Goal: Find contact information: Find contact information

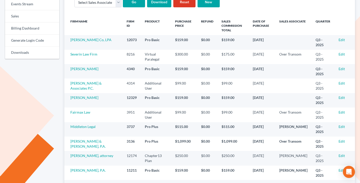
scroll to position [102, 0]
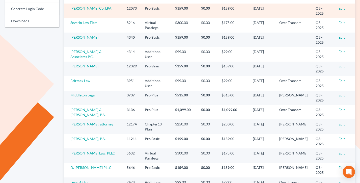
click at [75, 10] on link "[PERSON_NAME] Co, LPA" at bounding box center [90, 8] width 41 height 4
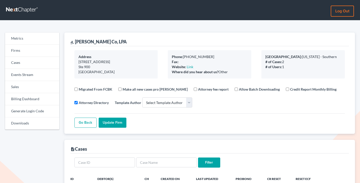
select select
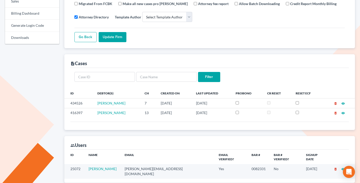
scroll to position [113, 0]
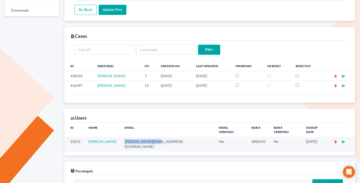
drag, startPoint x: 167, startPoint y: 137, endPoint x: 125, endPoint y: 137, distance: 42.1
click at [125, 137] on td "james@aacolpa.com" at bounding box center [167, 144] width 94 height 14
copy td "james@aacolpa.com"
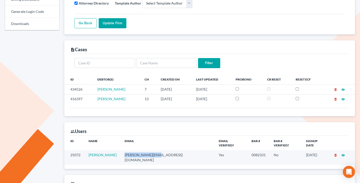
scroll to position [132, 0]
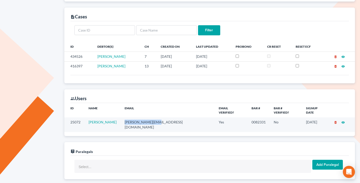
copy td "james@aacolpa.com"
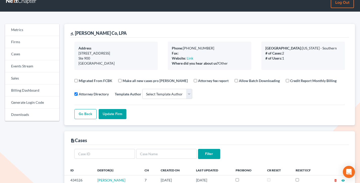
scroll to position [0, 0]
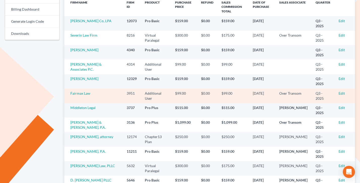
scroll to position [89, 0]
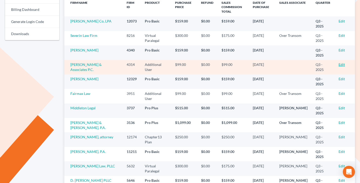
click at [341, 64] on link "Edit" at bounding box center [341, 64] width 6 height 4
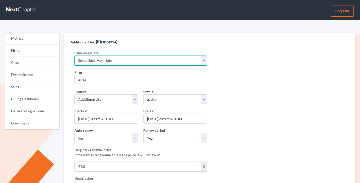
click at [104, 58] on select "Select Sales Associate [PERSON_NAME] Over Transom [PERSON_NAME]" at bounding box center [140, 60] width 133 height 10
select select "10275"
click at [74, 55] on select "Select Sales Associate Alex Seymour Over Transom Tim Shadoan" at bounding box center [140, 60] width 133 height 10
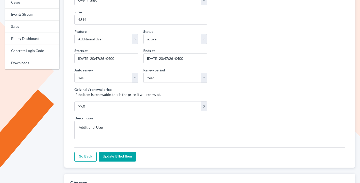
click at [108, 155] on input "Update Billed item" at bounding box center [117, 156] width 37 height 10
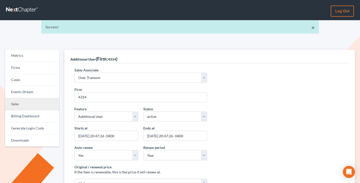
click at [20, 101] on link "Sales" at bounding box center [32, 104] width 54 height 12
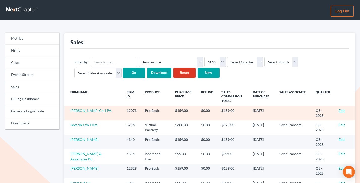
click at [343, 110] on link "Edit" at bounding box center [341, 110] width 6 height 4
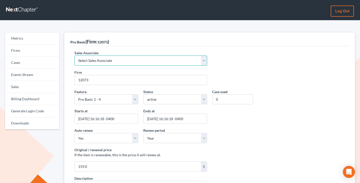
click at [96, 58] on select "Select Sales Associate Alex Seymour Over Transom Tim Shadoan" at bounding box center [140, 60] width 133 height 10
select select "7676"
click at [74, 55] on select "Select Sales Associate Alex Seymour Over Transom Tim Shadoan" at bounding box center [140, 60] width 133 height 10
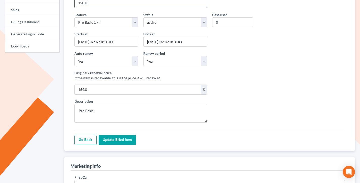
scroll to position [89, 0]
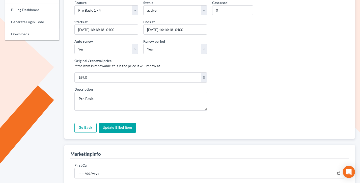
click at [118, 129] on input "Update Billed item" at bounding box center [117, 128] width 37 height 10
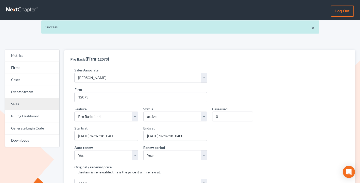
click at [22, 107] on link "Sales" at bounding box center [32, 104] width 54 height 12
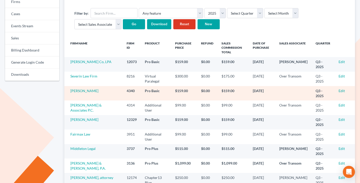
scroll to position [51, 0]
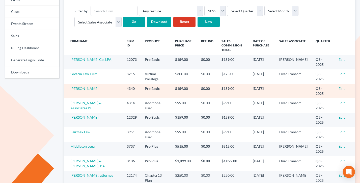
click at [73, 91] on td "[PERSON_NAME]" at bounding box center [93, 91] width 58 height 14
click at [79, 89] on link "[PERSON_NAME]" at bounding box center [84, 88] width 28 height 4
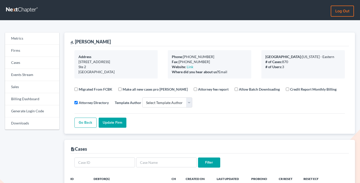
select select
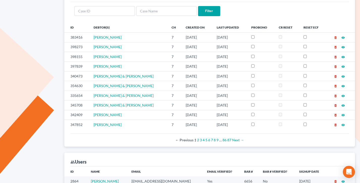
scroll to position [209, 0]
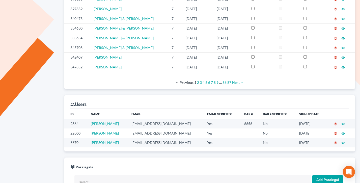
click at [162, 124] on td "mfugate@afglaw.com" at bounding box center [165, 123] width 76 height 9
copy td "mfugate@afglaw.com"
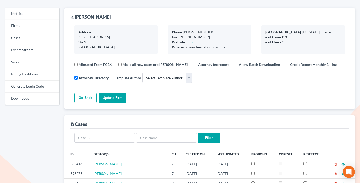
scroll to position [0, 0]
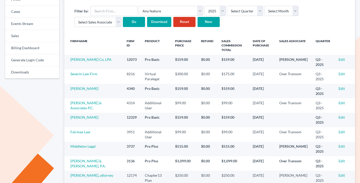
scroll to position [51, 0]
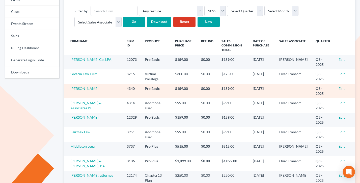
click at [84, 87] on link "[PERSON_NAME]" at bounding box center [84, 88] width 28 height 4
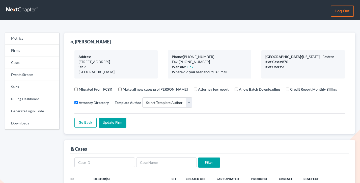
select select
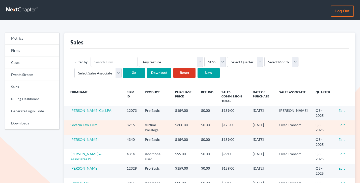
scroll to position [51, 0]
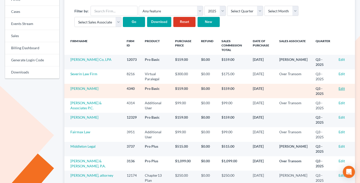
click at [341, 87] on link "Edit" at bounding box center [341, 88] width 6 height 4
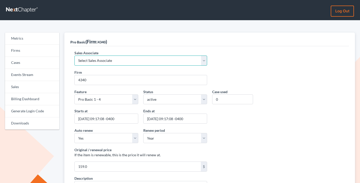
click at [95, 61] on select "Select Sales Associate [PERSON_NAME] Over Transom [PERSON_NAME]" at bounding box center [140, 60] width 133 height 10
select select "10275"
click at [74, 55] on select "Select Sales Associate [PERSON_NAME] Over Transom [PERSON_NAME]" at bounding box center [140, 60] width 133 height 10
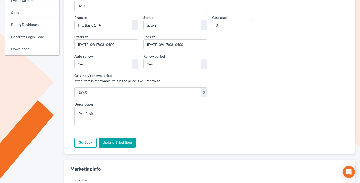
click at [116, 142] on input "Update Billed item" at bounding box center [117, 143] width 37 height 10
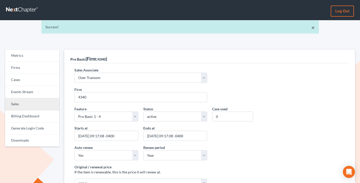
click at [24, 99] on link "Sales" at bounding box center [32, 104] width 54 height 12
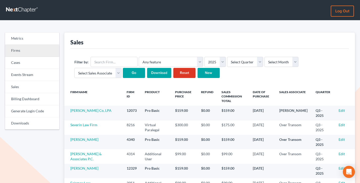
click at [18, 53] on link "Firms" at bounding box center [32, 51] width 54 height 12
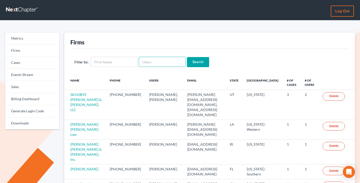
click at [161, 64] on input "text" at bounding box center [162, 62] width 47 height 10
paste input "stephanie@riddlelegalgroup.com"
type input "stephanie@riddlelegalgroup.com"
click at [187, 57] on input "Search" at bounding box center [198, 62] width 22 height 10
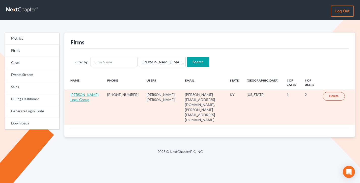
click at [76, 95] on link "[PERSON_NAME] Legal Group" at bounding box center [84, 96] width 28 height 9
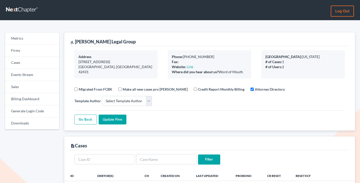
select select
click at [31, 49] on link "Firms" at bounding box center [32, 51] width 54 height 12
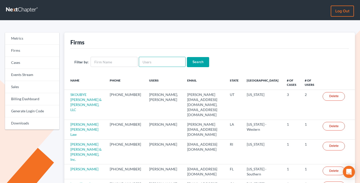
click at [146, 59] on input "text" at bounding box center [162, 62] width 47 height 10
paste input "The Law Firm Of [PERSON_NAME]"
type input "The Law Firm Of [PERSON_NAME]"
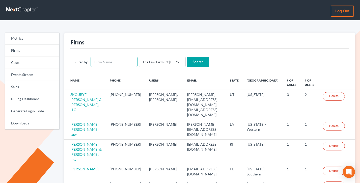
click at [122, 62] on input "text" at bounding box center [113, 62] width 47 height 10
paste input "The Law Firm Of [PERSON_NAME]"
type input "The Law Firm Of [PERSON_NAME]"
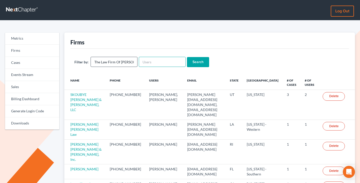
click at [187, 57] on input "Search" at bounding box center [198, 62] width 22 height 10
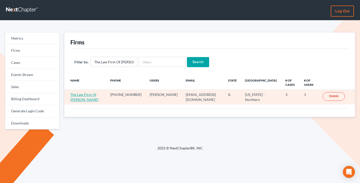
click at [79, 101] on link "The Law Firm Of Wendy R. Morgan" at bounding box center [84, 96] width 28 height 9
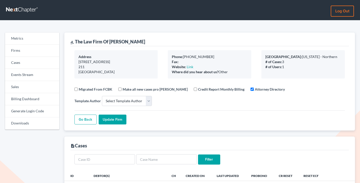
select select
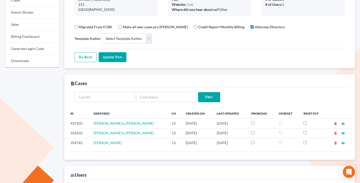
scroll to position [133, 0]
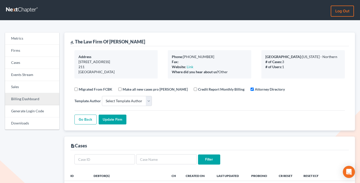
click at [17, 99] on link "Billing Dashboard" at bounding box center [32, 99] width 54 height 12
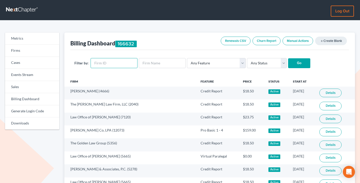
click at [106, 66] on input "text" at bounding box center [113, 63] width 47 height 10
paste input "11287"
type input "11287"
click at [288, 58] on input "Go" at bounding box center [299, 63] width 22 height 10
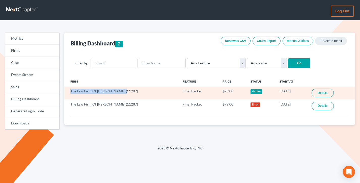
drag, startPoint x: 124, startPoint y: 91, endPoint x: 68, endPoint y: 90, distance: 56.2
click at [68, 90] on td "The Law Firm Of [PERSON_NAME] (11287)" at bounding box center [121, 92] width 114 height 13
copy td "The Law Firm Of [PERSON_NAME]"
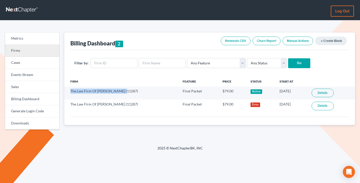
click at [15, 48] on link "Firms" at bounding box center [32, 51] width 54 height 12
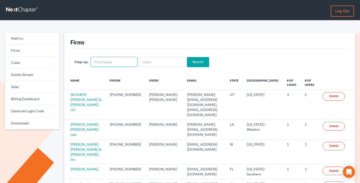
click at [110, 61] on input "text" at bounding box center [113, 62] width 47 height 10
paste input "The Law Firm Of Wendy R. Morgan"
type input "The Law Firm Of Wendy R. Morgan"
click at [187, 57] on input "Search" at bounding box center [198, 62] width 22 height 10
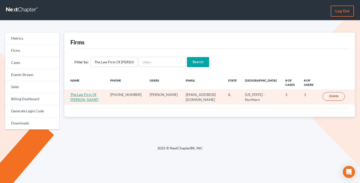
click at [89, 95] on link "The Law Firm Of [PERSON_NAME]" at bounding box center [84, 96] width 28 height 9
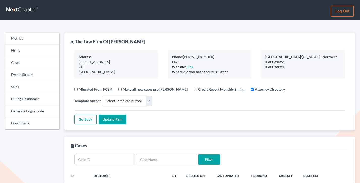
select select
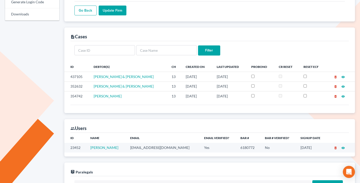
scroll to position [119, 0]
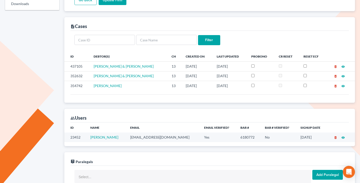
click at [158, 137] on td "[EMAIL_ADDRESS][DOMAIN_NAME]" at bounding box center [163, 136] width 74 height 9
copy td "[EMAIL_ADDRESS][DOMAIN_NAME]"
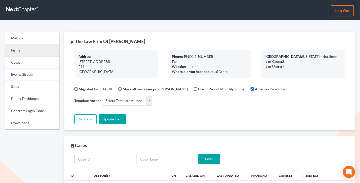
scroll to position [0, 0]
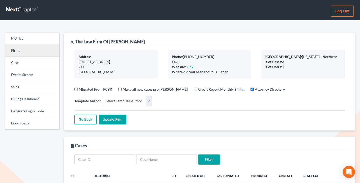
click at [30, 49] on link "Firms" at bounding box center [32, 51] width 54 height 12
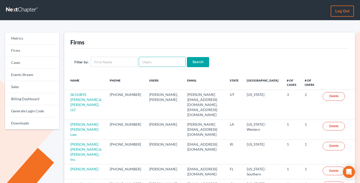
click at [158, 61] on input "text" at bounding box center [162, 62] width 47 height 10
paste input "[PERSON_NAME][EMAIL_ADDRESS][DOMAIN_NAME]"
type input "[PERSON_NAME][EMAIL_ADDRESS][DOMAIN_NAME]"
click at [187, 57] on input "Search" at bounding box center [198, 62] width 22 height 10
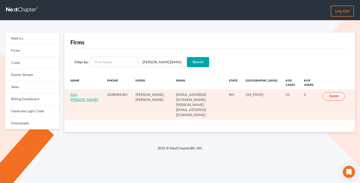
click at [82, 99] on link "Atty. [PERSON_NAME]" at bounding box center [84, 96] width 28 height 9
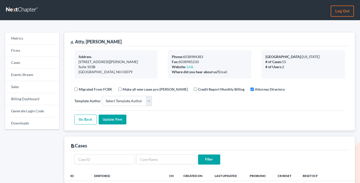
select select
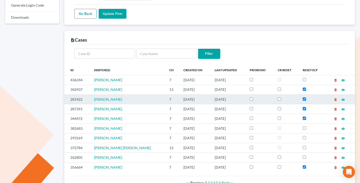
scroll to position [101, 0]
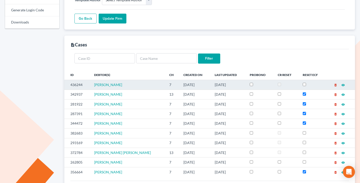
drag, startPoint x: 227, startPoint y: 94, endPoint x: 153, endPoint y: 85, distance: 75.2
click at [153, 85] on tbody "436244 [PERSON_NAME] 7 [DATE] [DATE] delete_forever visibility 342937 [PERSON_N…" at bounding box center [209, 128] width 290 height 97
click at [165, 85] on td "7" at bounding box center [172, 85] width 14 height 10
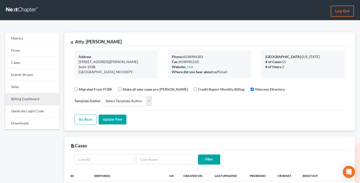
click at [30, 101] on link "Billing Dashboard" at bounding box center [32, 99] width 54 height 12
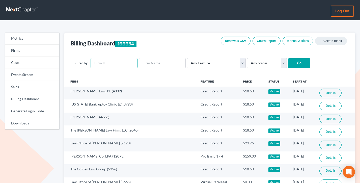
click at [121, 61] on input "text" at bounding box center [113, 63] width 47 height 10
paste input "4245"
type input "4245"
click at [288, 58] on input "Go" at bounding box center [299, 63] width 22 height 10
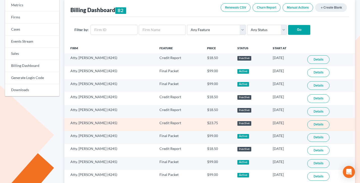
scroll to position [16, 0]
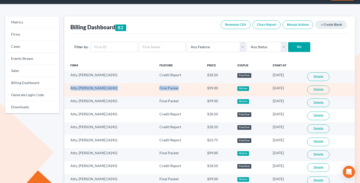
drag, startPoint x: 186, startPoint y: 91, endPoint x: 67, endPoint y: 87, distance: 119.7
click at [67, 87] on tr "Atty. Darlene M. Daniele (4245) Final Packet $99.00 Active 04/18/2024 Details" at bounding box center [209, 89] width 290 height 13
click at [67, 87] on td "Atty. Darlene M. Daniele (4245)" at bounding box center [109, 89] width 91 height 13
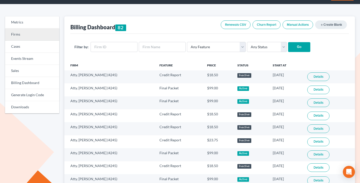
click at [17, 32] on link "Firms" at bounding box center [32, 34] width 54 height 12
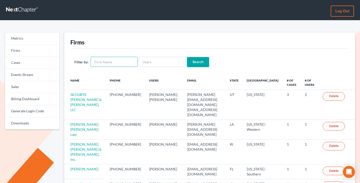
click at [103, 65] on input "text" at bounding box center [113, 62] width 47 height 10
type input "[PERSON_NAME][EMAIL_ADDRESS][DOMAIN_NAME]"
click at [106, 61] on input "[PERSON_NAME][EMAIL_ADDRESS][DOMAIN_NAME]" at bounding box center [113, 62] width 47 height 10
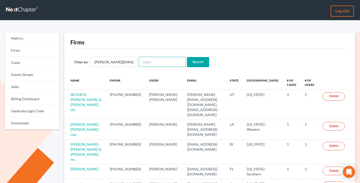
click at [161, 59] on input "text" at bounding box center [162, 62] width 47 height 10
paste input "[PERSON_NAME][EMAIL_ADDRESS][DOMAIN_NAME]"
type input "[PERSON_NAME][EMAIL_ADDRESS][DOMAIN_NAME]"
click at [127, 60] on input "[PERSON_NAME][EMAIL_ADDRESS][DOMAIN_NAME]" at bounding box center [113, 62] width 47 height 10
click at [128, 60] on input "[PERSON_NAME][EMAIL_ADDRESS][DOMAIN_NAME]" at bounding box center [113, 62] width 47 height 10
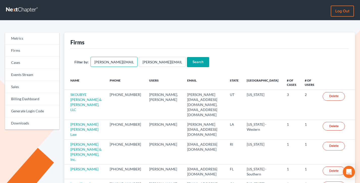
click at [128, 60] on input "[PERSON_NAME][EMAIL_ADDRESS][DOMAIN_NAME]" at bounding box center [113, 62] width 47 height 10
click at [187, 60] on input "Search" at bounding box center [198, 62] width 22 height 10
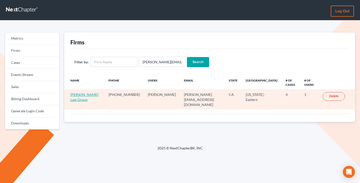
click at [76, 95] on link "[PERSON_NAME] Law Group" at bounding box center [84, 96] width 28 height 9
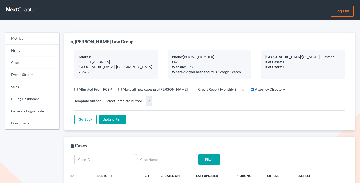
select select
drag, startPoint x: 240, startPoint y: 72, endPoint x: 168, endPoint y: 55, distance: 73.9
click at [168, 55] on div "Phone: [PHONE_NUMBER] Fax: Website: Link Where did you hear about us? Google Se…" at bounding box center [209, 64] width 83 height 28
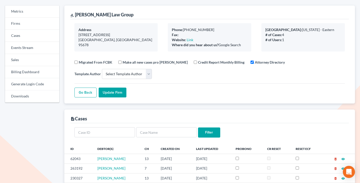
scroll to position [37, 0]
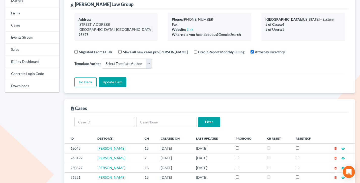
drag, startPoint x: 245, startPoint y: 36, endPoint x: 166, endPoint y: 19, distance: 81.4
click at [166, 19] on div "Phone: [PHONE_NUMBER] Fax: Website: Link Where did you hear about us? Google Se…" at bounding box center [209, 27] width 93 height 28
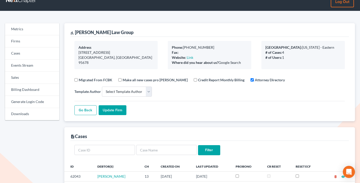
scroll to position [0, 0]
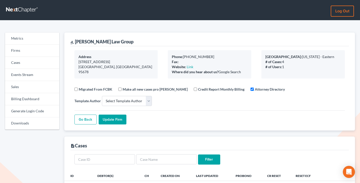
drag, startPoint x: 237, startPoint y: 72, endPoint x: 171, endPoint y: 54, distance: 68.5
click at [171, 54] on div "Phone: [PHONE_NUMBER] Fax: Website: Link Where did you hear about us? Google Se…" at bounding box center [209, 64] width 83 height 28
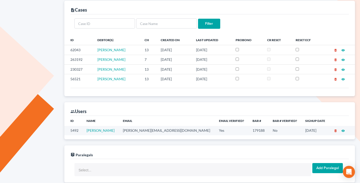
scroll to position [110, 0]
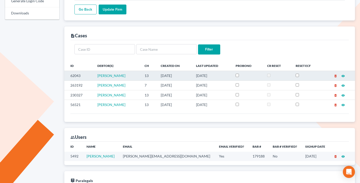
drag, startPoint x: 229, startPoint y: 75, endPoint x: 147, endPoint y: 75, distance: 81.9
click at [147, 75] on tr "62043 [PERSON_NAME] 13 [DATE] [DATE] delete_forever visibility" at bounding box center [209, 76] width 290 height 10
click at [140, 75] on td "[PERSON_NAME]" at bounding box center [116, 76] width 47 height 10
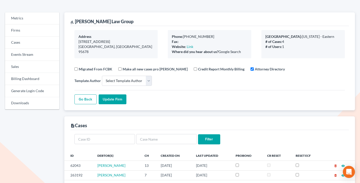
scroll to position [0, 0]
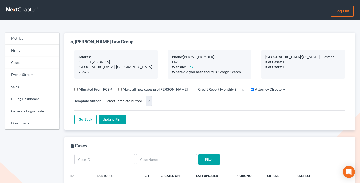
drag, startPoint x: 249, startPoint y: 74, endPoint x: 168, endPoint y: 54, distance: 83.4
click at [168, 54] on div "Phone: [PHONE_NUMBER] Fax: Website: Link Where did you hear about us? Google Se…" at bounding box center [209, 64] width 83 height 28
